Goal: Task Accomplishment & Management: Manage account settings

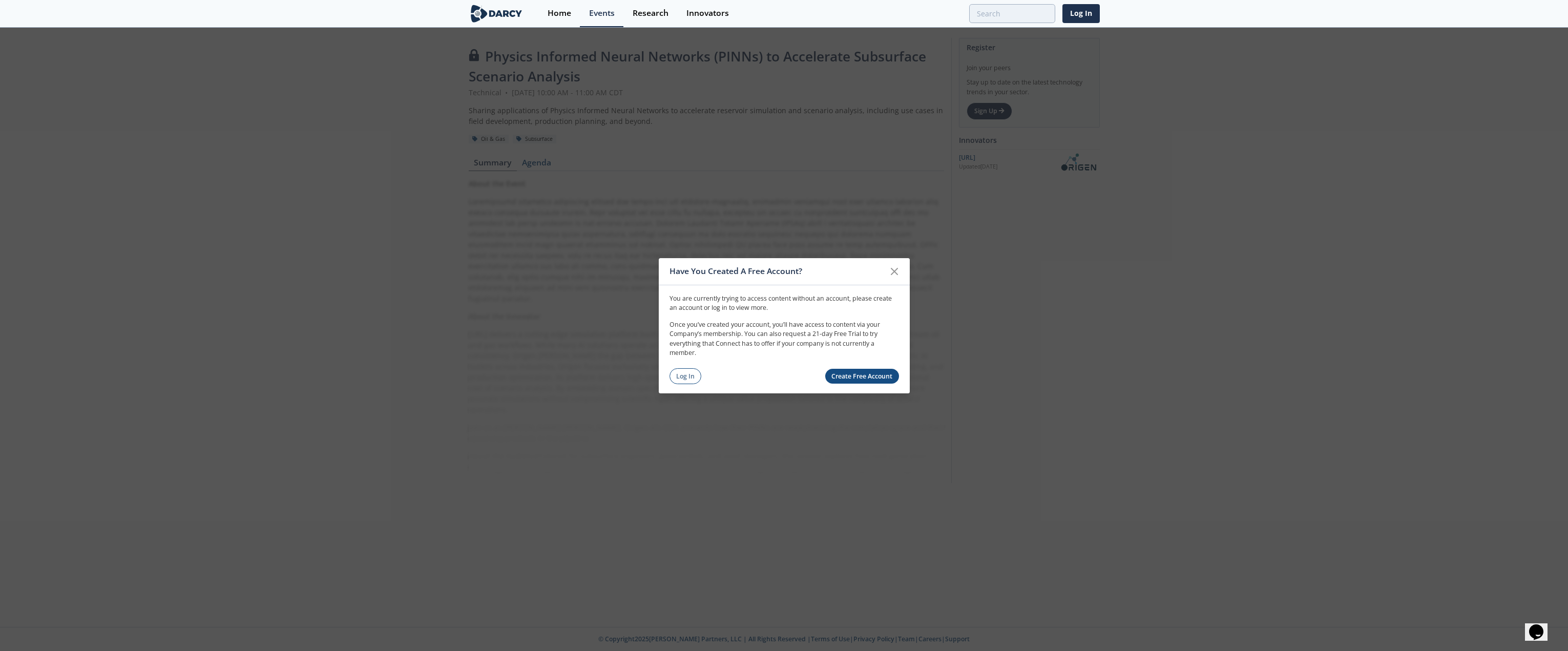
drag, startPoint x: 685, startPoint y: 381, endPoint x: 710, endPoint y: 353, distance: 37.5
click at [685, 381] on link "Log In" at bounding box center [685, 376] width 32 height 16
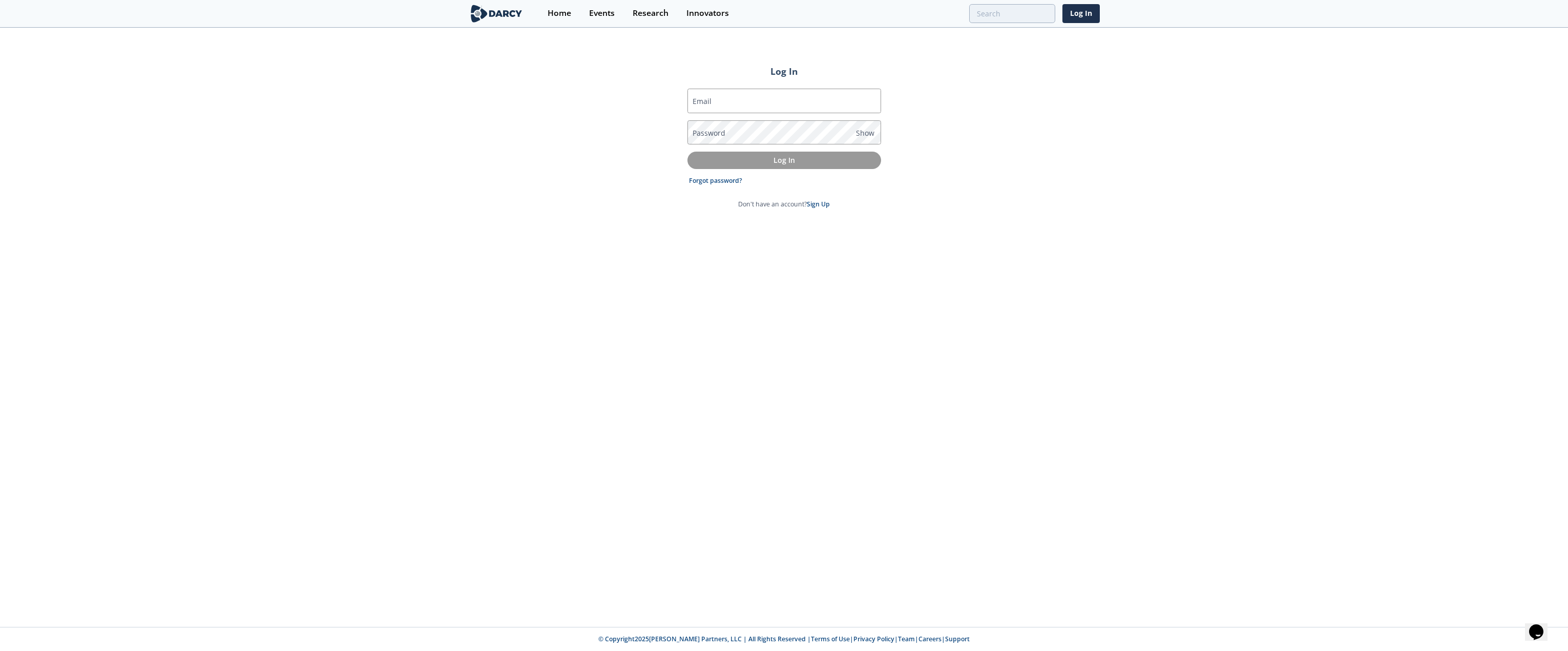
click at [865, 102] on keeper-lock "Open Keeper Popup" at bounding box center [870, 101] width 12 height 12
click at [873, 102] on keeper-lock "Open Keeper Popup" at bounding box center [870, 101] width 12 height 12
type input "[EMAIL_ADDRESS][DOMAIN_NAME]"
click at [791, 161] on p "Log In" at bounding box center [784, 160] width 179 height 11
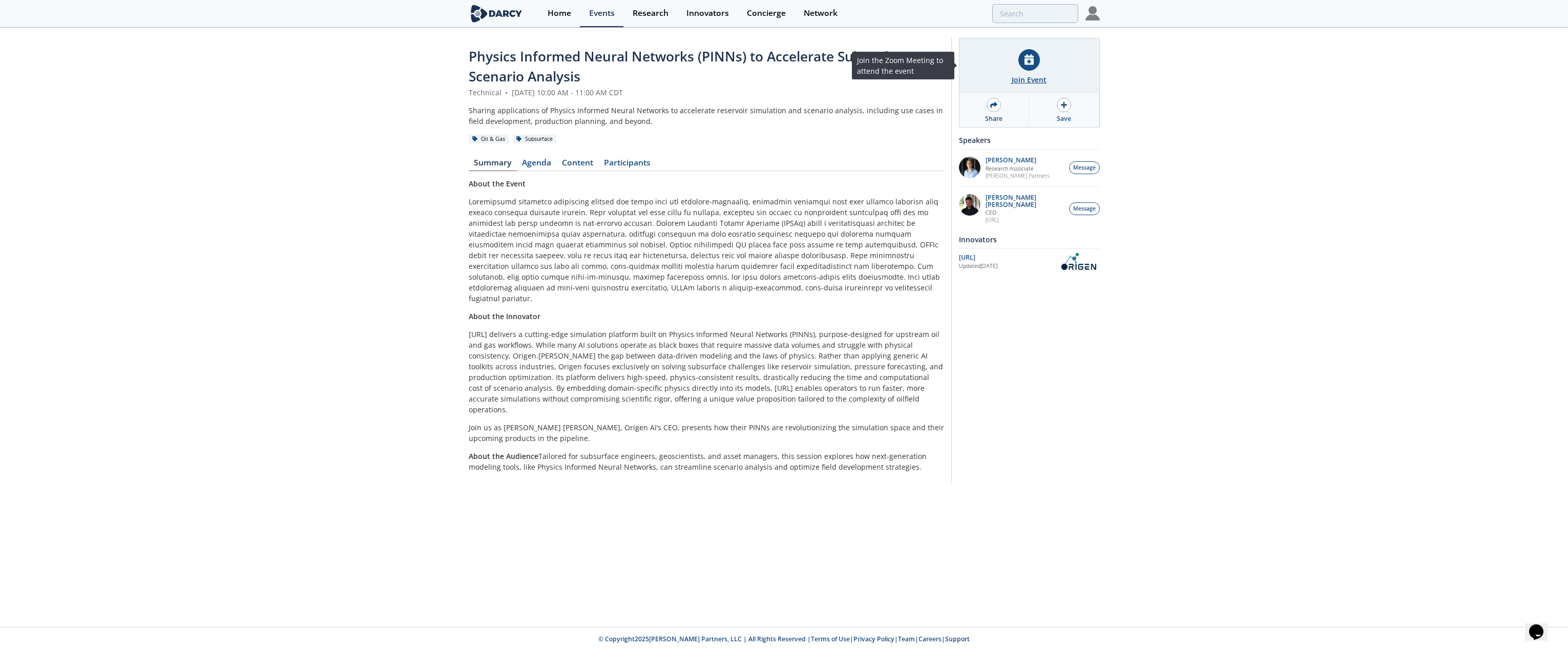
click at [1025, 65] on div at bounding box center [1029, 59] width 21 height 21
